Goal: Transaction & Acquisition: Purchase product/service

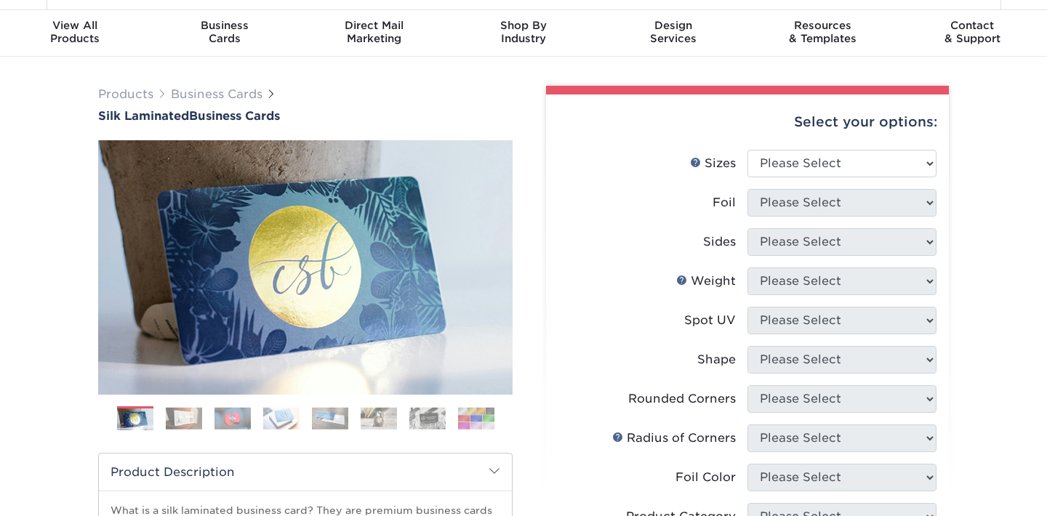
scroll to position [37, 0]
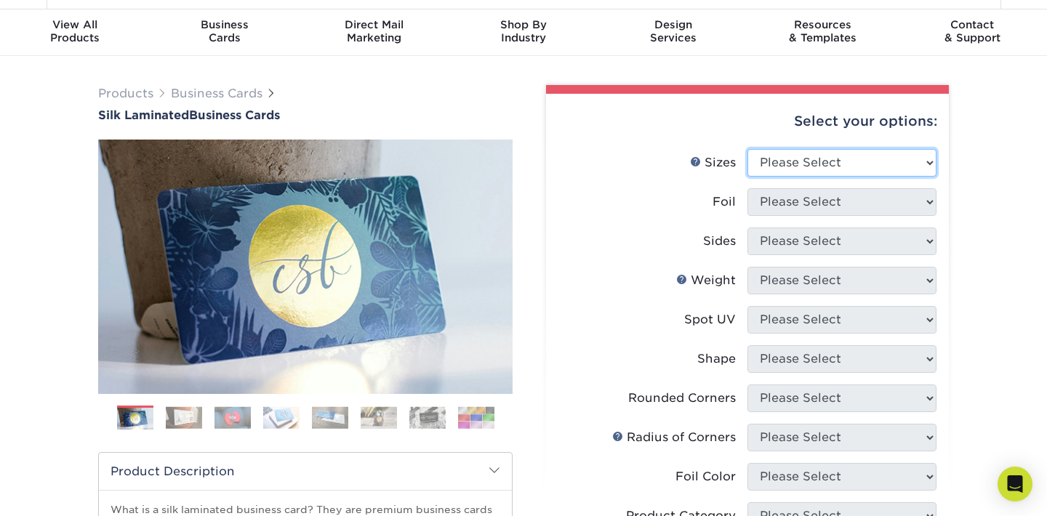
click at [855, 150] on select "Please Select 1.5" x 3.5" - Mini 1.75" x 3.5" - Mini 2" x 2" - Square 2" x 3" -…" at bounding box center [842, 163] width 189 height 28
select select "2.00x3.50"
click at [748, 149] on select "Please Select 1.5" x 3.5" - Mini 1.75" x 3.5" - Mini 2" x 2" - Square 2" x 3" -…" at bounding box center [842, 163] width 189 height 28
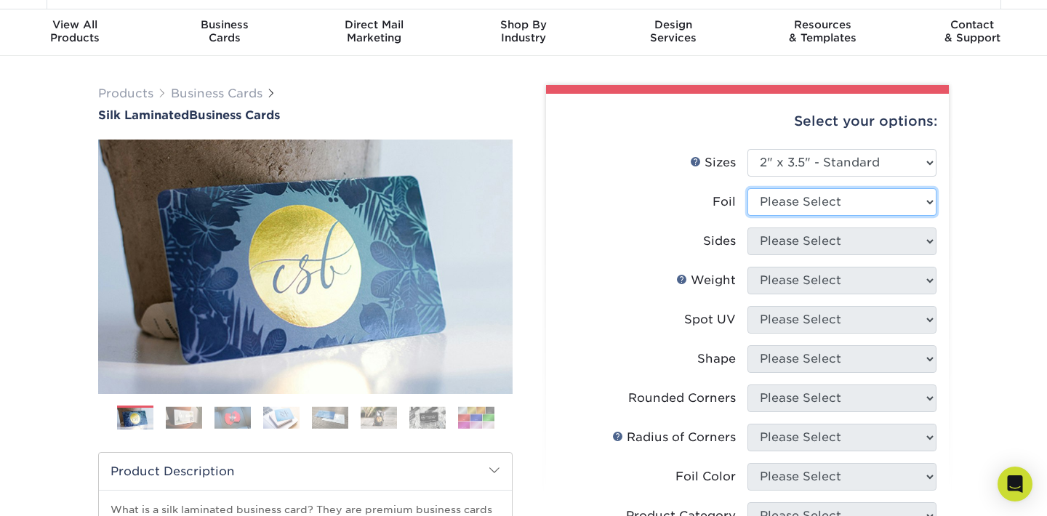
click at [918, 209] on select "Please Select Yes No" at bounding box center [842, 202] width 189 height 28
select select "0"
click at [748, 188] on select "Please Select Yes No" at bounding box center [842, 202] width 189 height 28
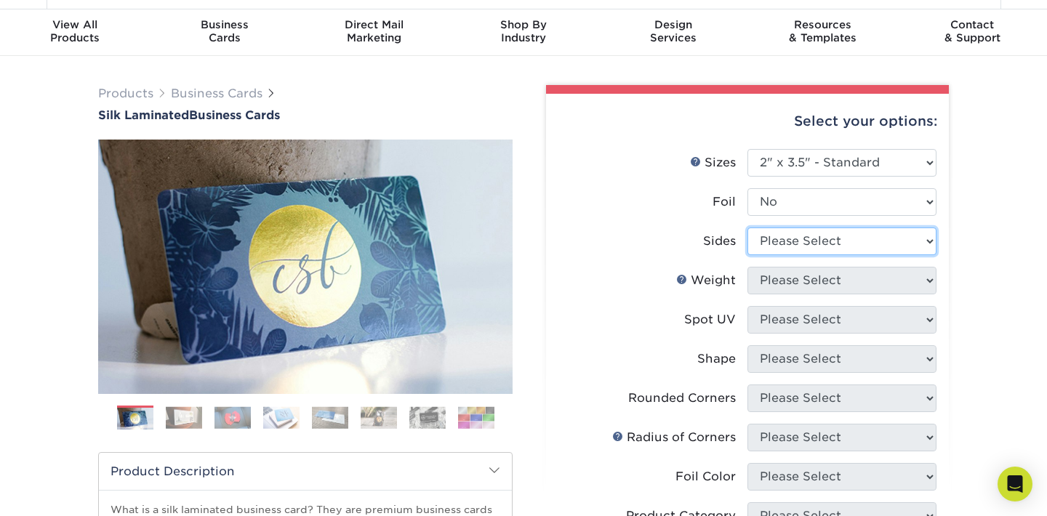
click at [879, 249] on select "Please Select Print Both Sides Print Front Only" at bounding box center [842, 242] width 189 height 28
select select "13abbda7-1d64-4f25-8bb2-c179b224825d"
click at [748, 228] on select "Please Select Print Both Sides Print Front Only" at bounding box center [842, 242] width 189 height 28
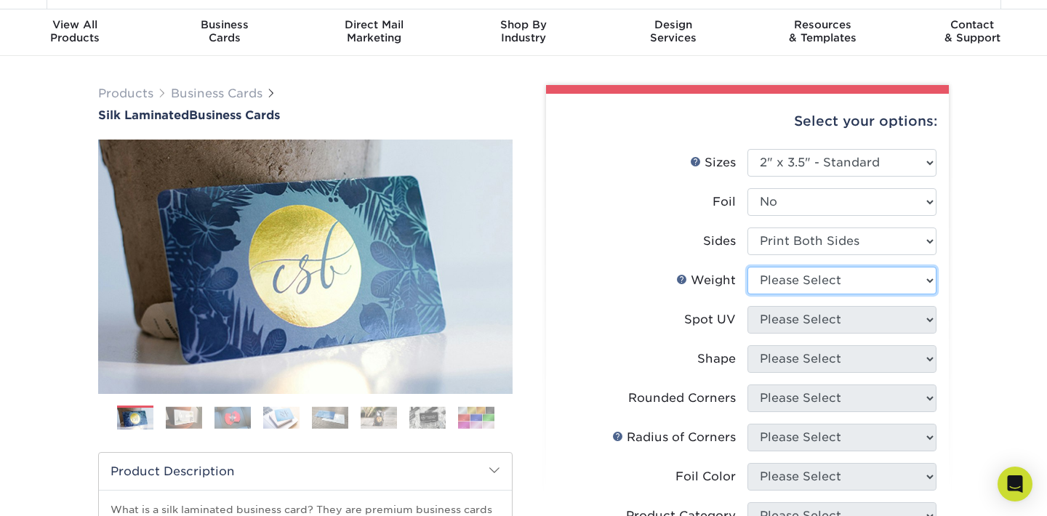
click at [864, 286] on select "Please Select 16PT" at bounding box center [842, 281] width 189 height 28
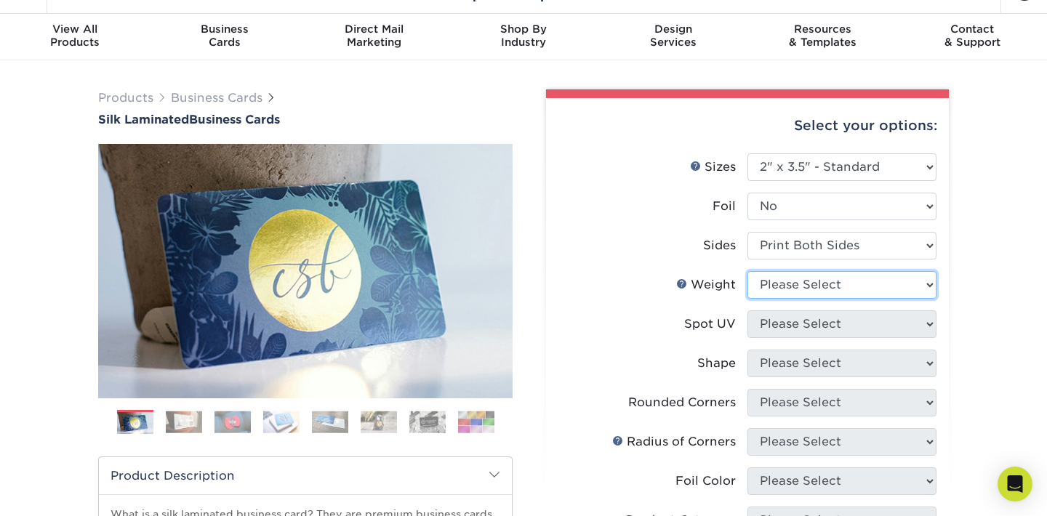
scroll to position [0, 0]
